Goal: Find specific page/section: Find specific page/section

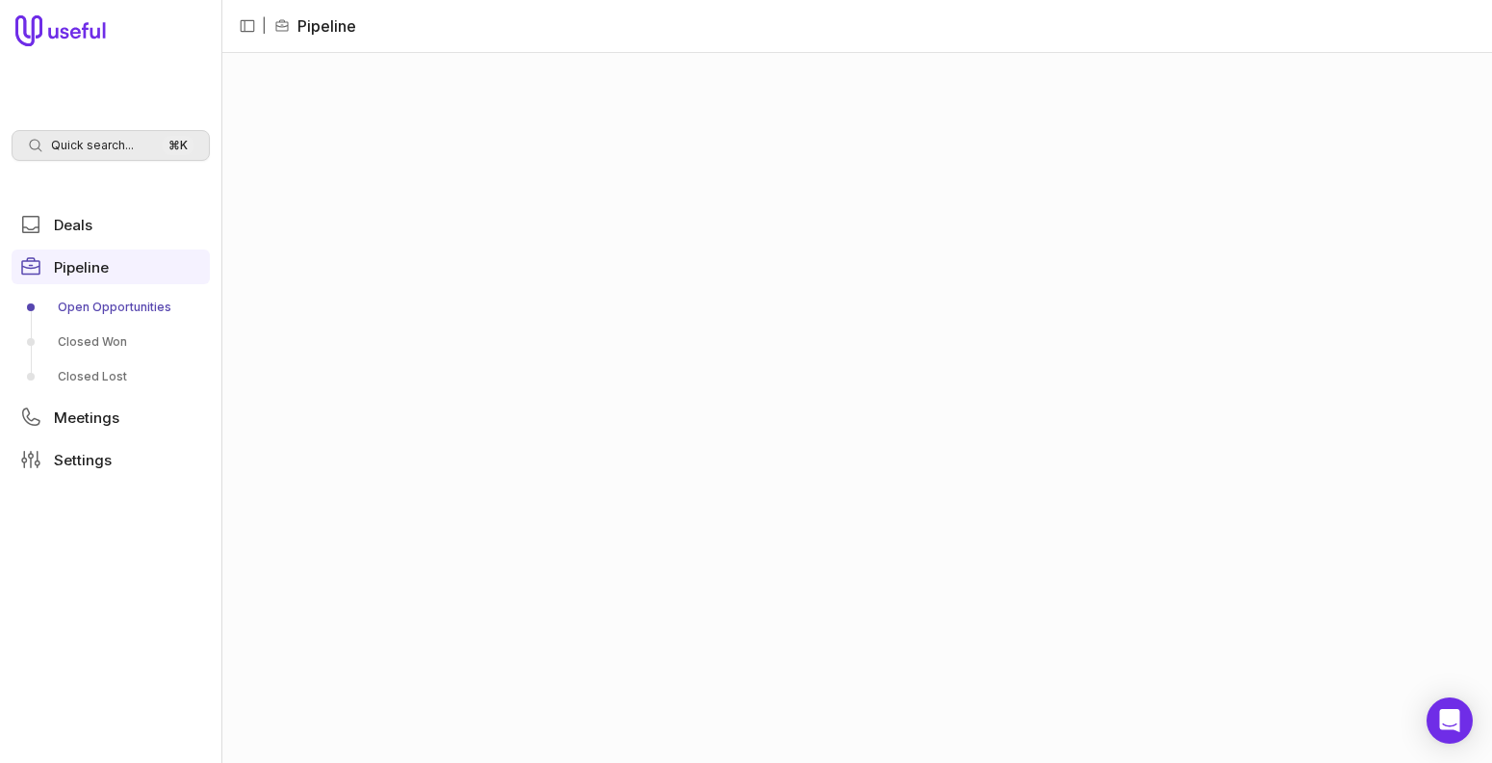
click at [93, 148] on span "Quick search..." at bounding box center [92, 145] width 83 height 15
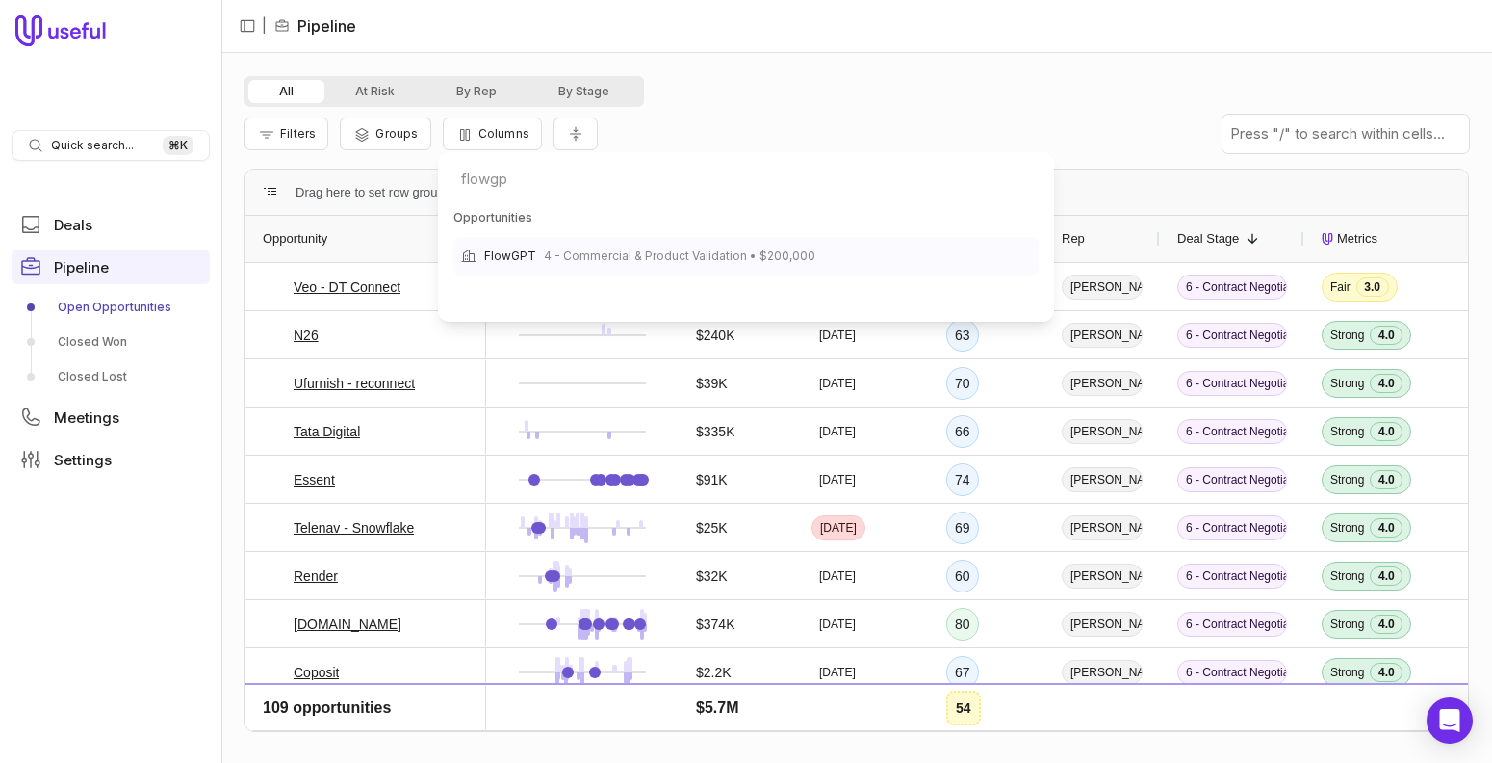
type input "flowgp"
click at [670, 262] on span "4 - Commercial & Product Validation • $200,000" at bounding box center [680, 256] width 272 height 23
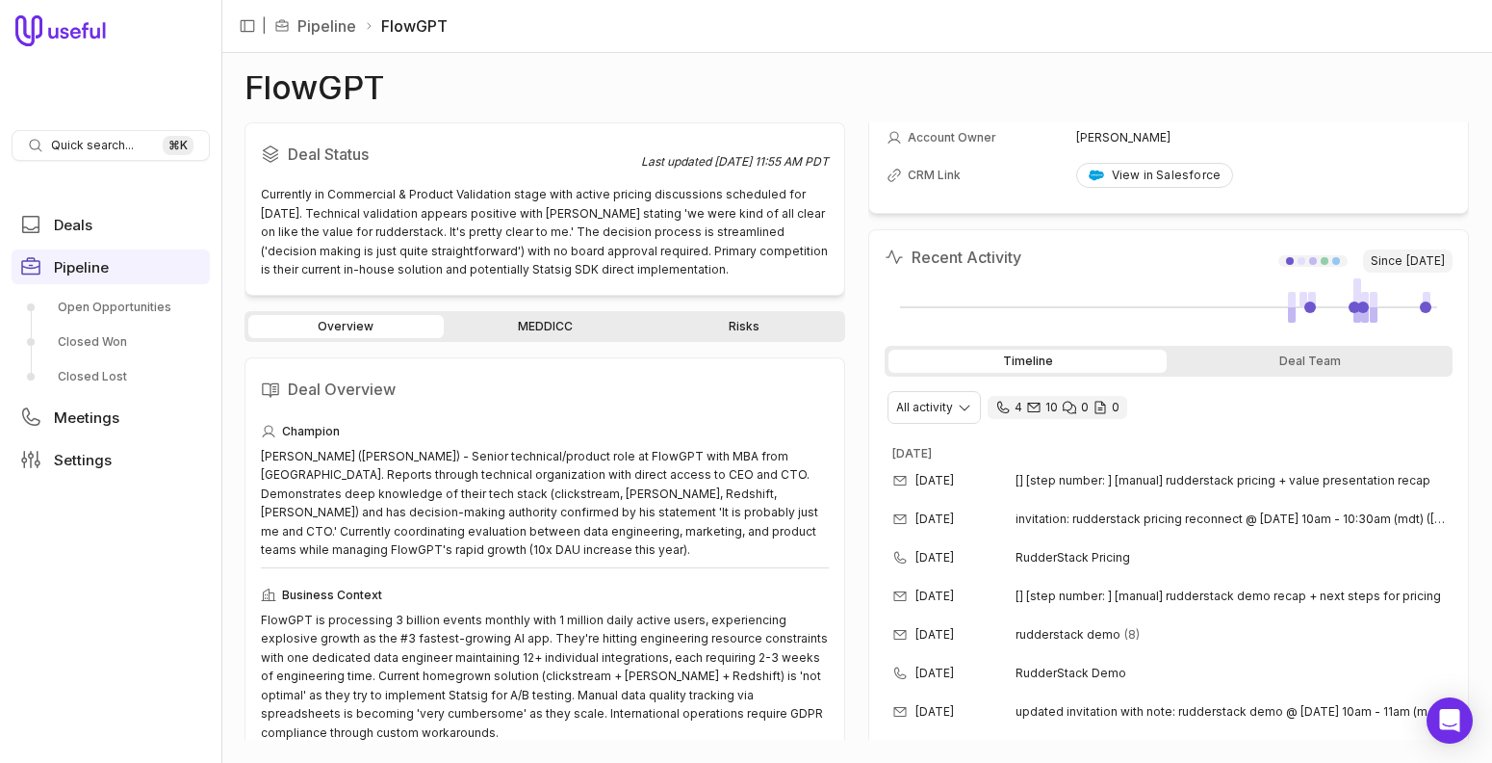
scroll to position [208, 0]
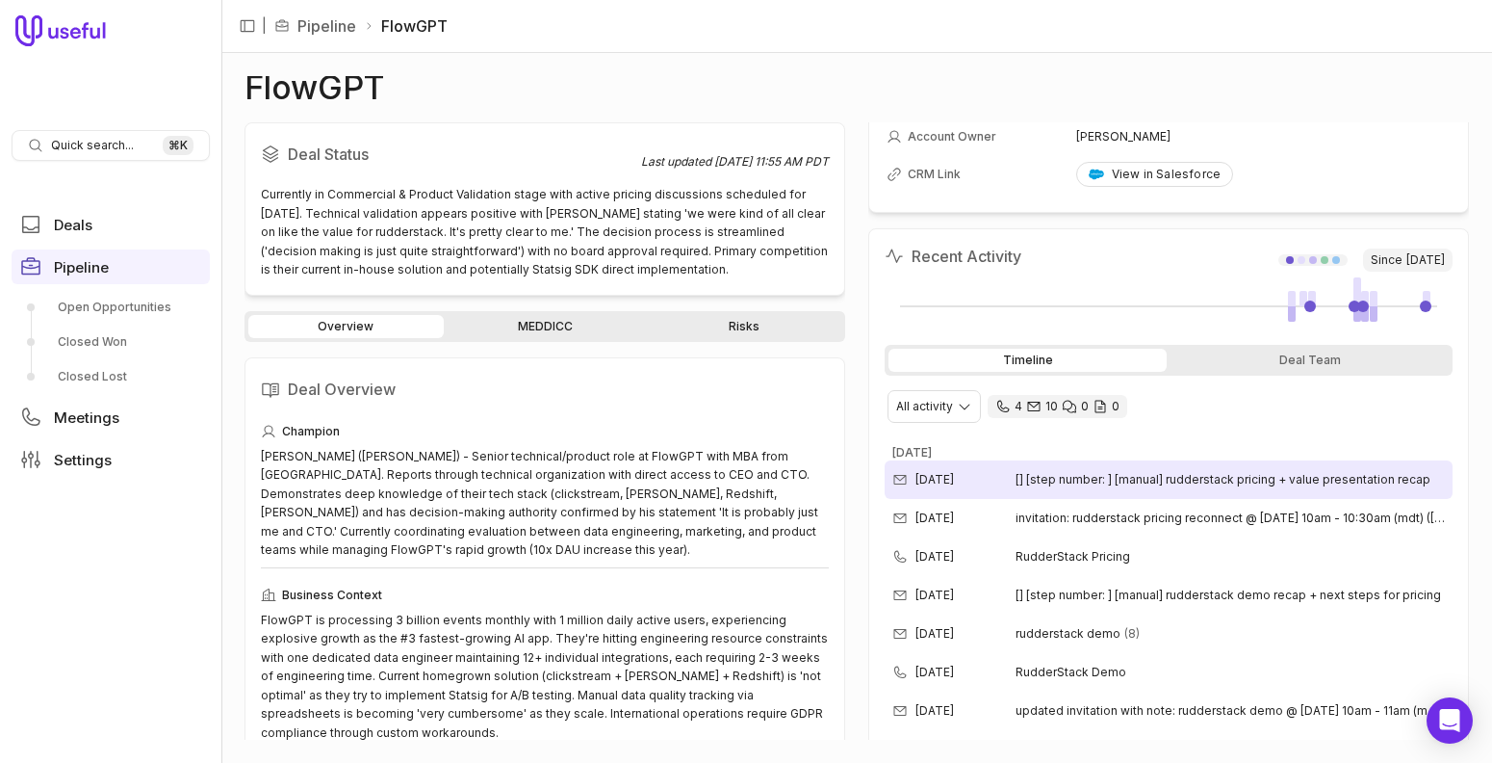
click at [1207, 478] on span "[] [step number: ] [manual] rudderstack pricing + value presentation recap" at bounding box center [1223, 479] width 415 height 15
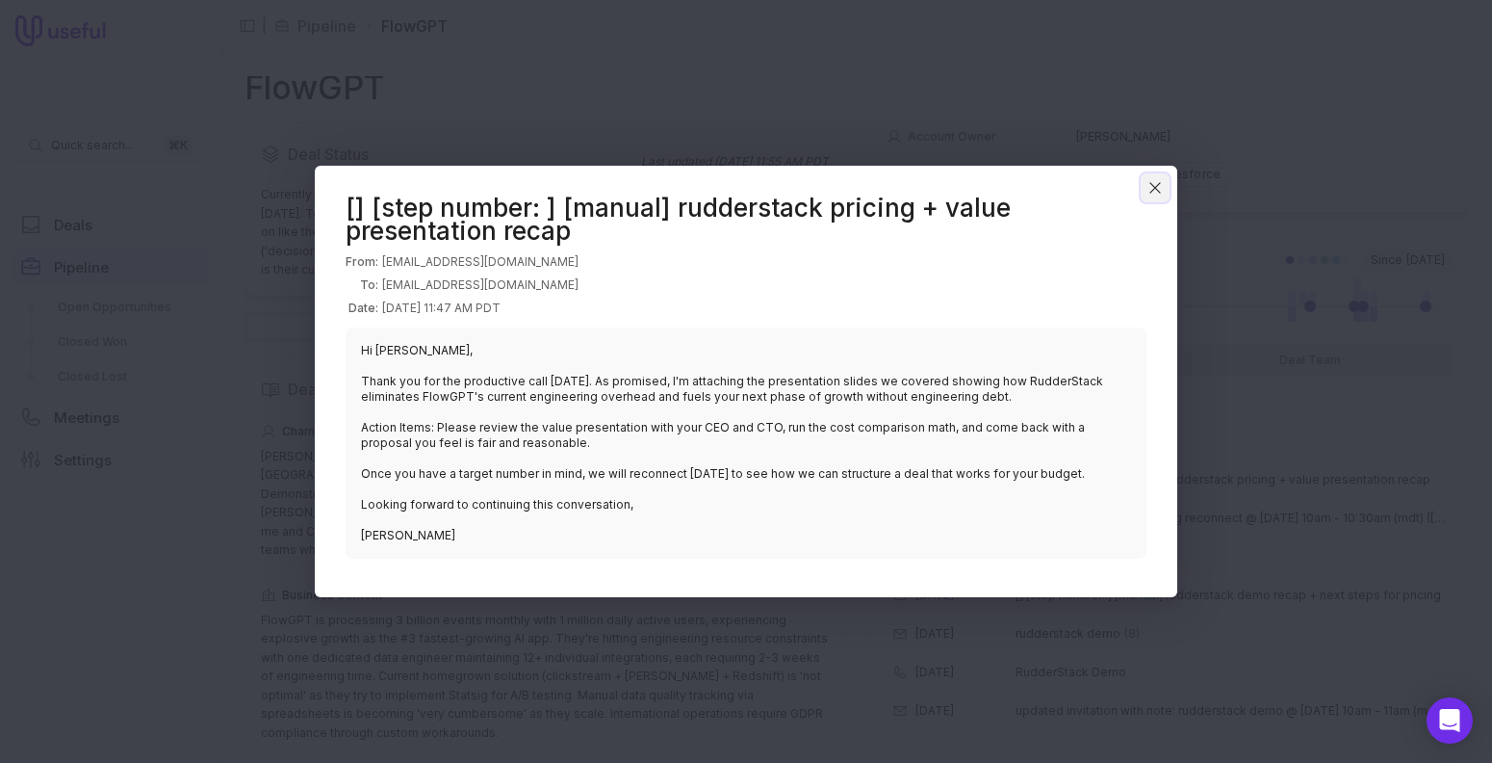
click at [1156, 183] on icon "Close" at bounding box center [1155, 187] width 17 height 17
